Goal: Transaction & Acquisition: Purchase product/service

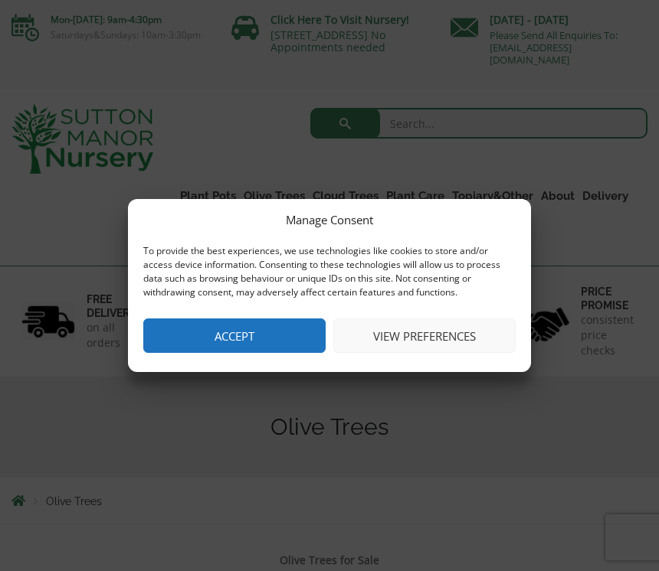
click at [254, 349] on button "Accept" at bounding box center [234, 336] width 182 height 34
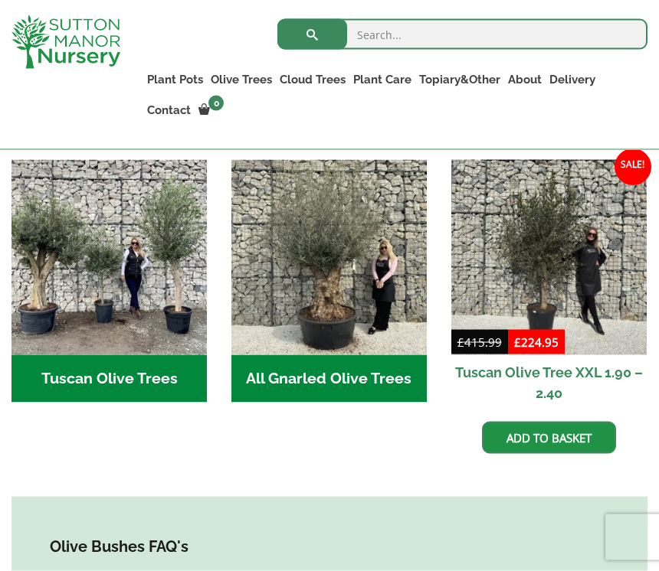
scroll to position [617, 0]
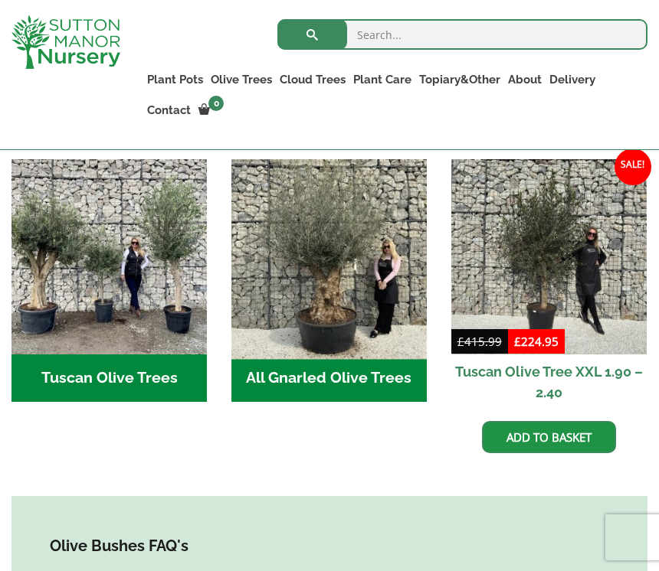
click at [372, 247] on img "Visit product category All Gnarled Olive Trees" at bounding box center [328, 257] width 205 height 205
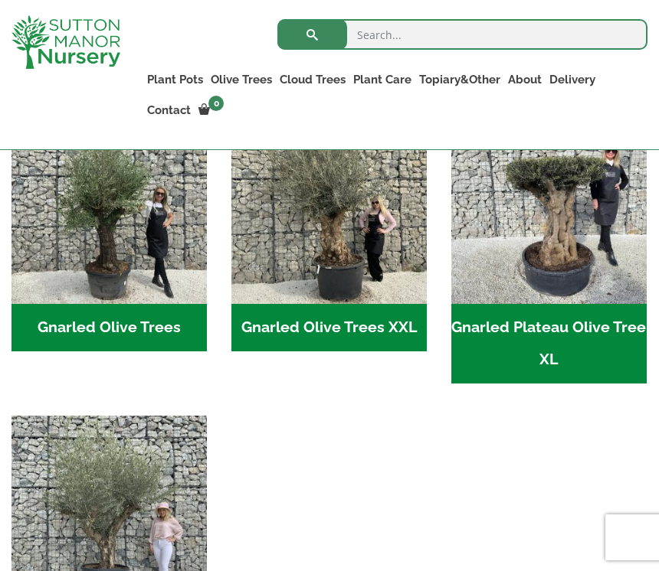
scroll to position [416, 0]
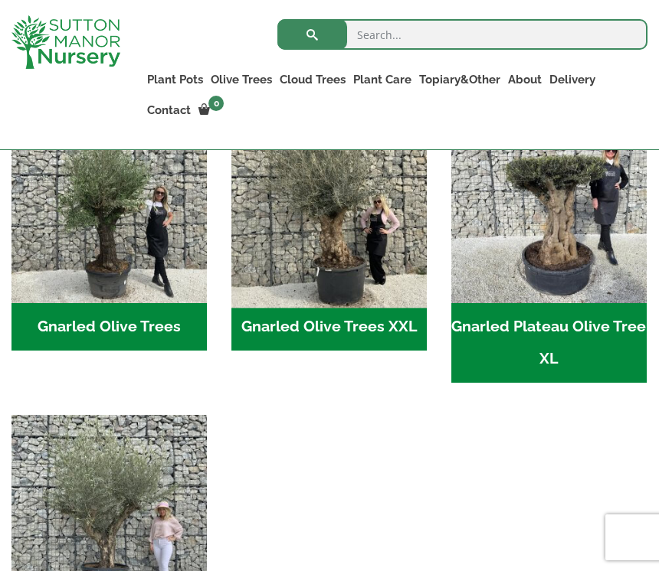
click at [365, 217] on img "Visit product category Gnarled Olive Trees XXL" at bounding box center [328, 205] width 205 height 205
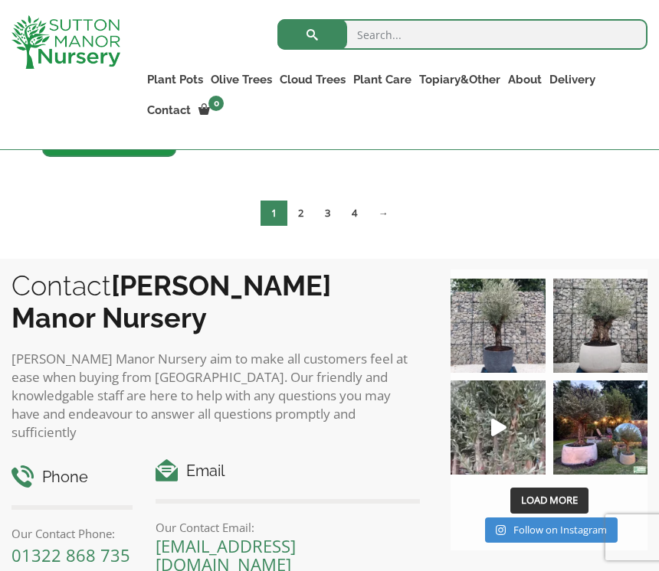
scroll to position [2677, 0]
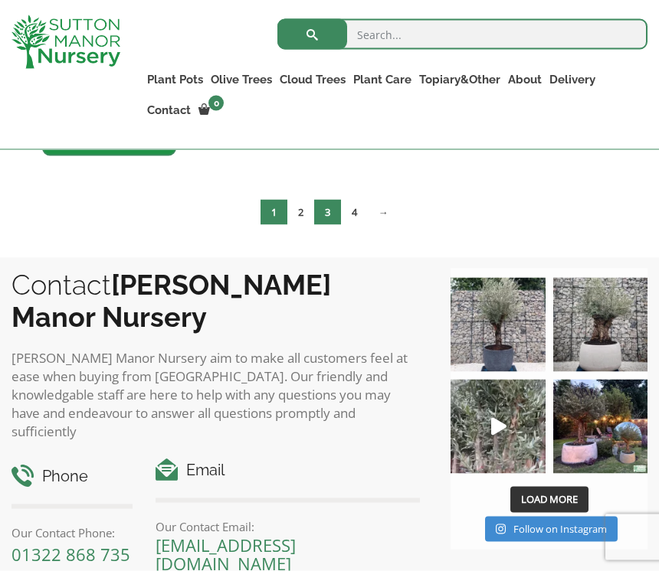
click at [314, 207] on link "3" at bounding box center [327, 212] width 27 height 25
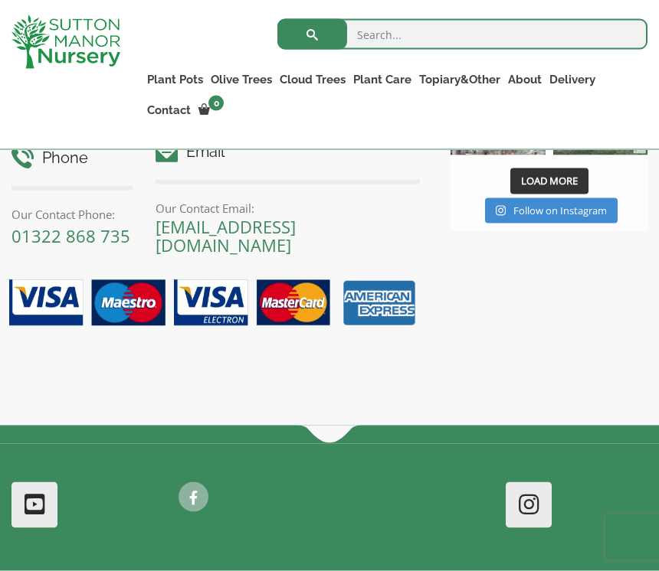
scroll to position [2714, 0]
